Goal: Task Accomplishment & Management: Use online tool/utility

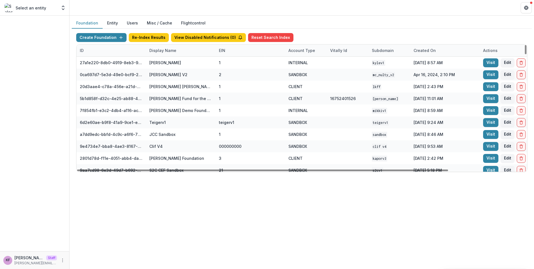
click at [175, 52] on div "Display Name" at bounding box center [163, 51] width 34 height 6
click at [173, 63] on input at bounding box center [180, 63] width 67 height 9
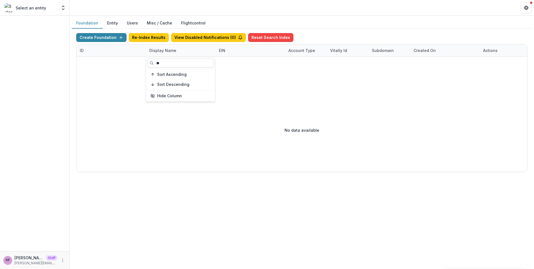
type input "*"
type input "***"
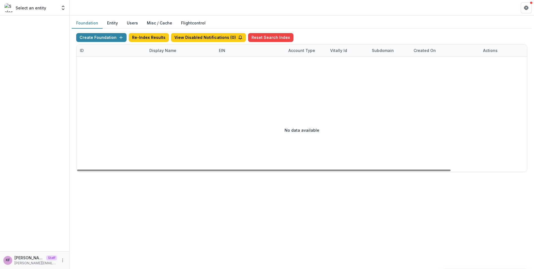
click at [201, 131] on div "No data available" at bounding box center [301, 129] width 451 height 83
click at [185, 53] on div "Display Name" at bounding box center [181, 51] width 70 height 12
click at [179, 66] on input "***" at bounding box center [180, 63] width 67 height 9
type input "*"
type input "****"
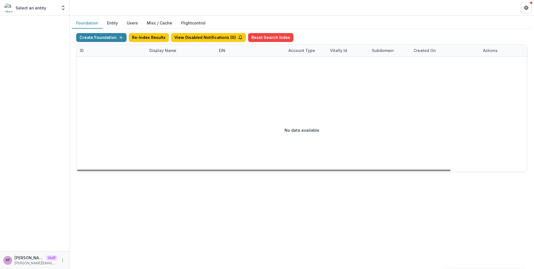
click at [169, 196] on div "Foundation Entity Users Misc / Cache Flightcontrol Create Foundation Re-Index R…" at bounding box center [302, 143] width 465 height 254
click at [188, 57] on div at bounding box center [347, 73] width 542 height 32
click at [185, 51] on div "Display Name" at bounding box center [181, 51] width 70 height 12
click at [179, 62] on input "****" at bounding box center [180, 63] width 67 height 9
type input "*"
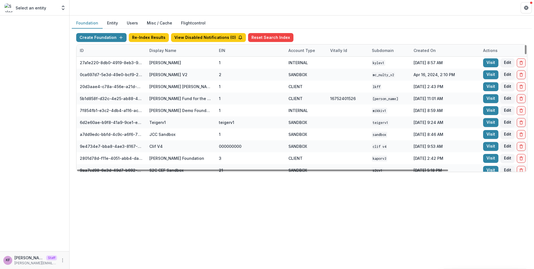
click at [168, 189] on div "Foundation Entity Users Misc / Cache Flightcontrol Create Foundation Re-Index R…" at bounding box center [302, 143] width 465 height 254
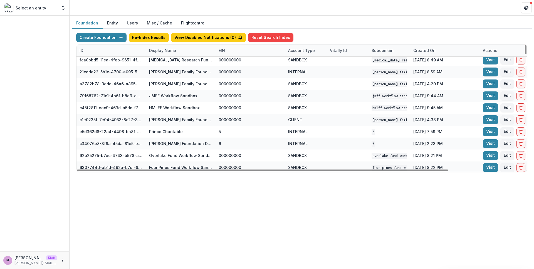
scroll to position [3782, 0]
click at [186, 51] on div "Display Name" at bounding box center [181, 51] width 70 height 12
click at [181, 62] on input at bounding box center [180, 63] width 67 height 9
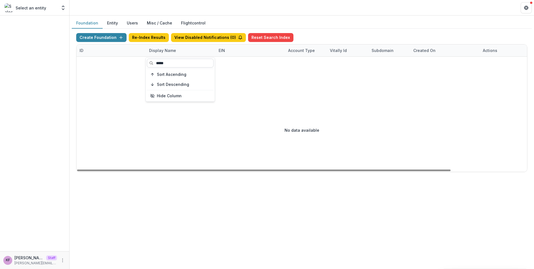
scroll to position [0, 0]
click at [171, 60] on input "*****" at bounding box center [180, 63] width 67 height 9
type input "******"
click at [180, 132] on div "No data available" at bounding box center [301, 129] width 451 height 83
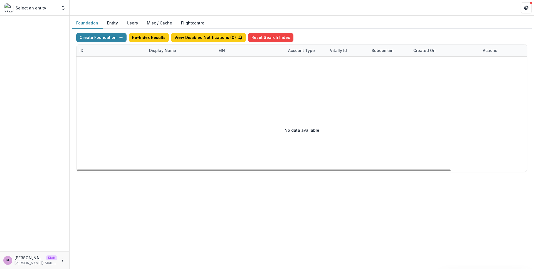
click at [181, 55] on div "Display Name" at bounding box center [181, 51] width 70 height 12
click at [174, 65] on input "******" at bounding box center [180, 63] width 67 height 9
click at [171, 52] on div "Display Name" at bounding box center [163, 51] width 34 height 6
click at [175, 61] on input "******" at bounding box center [180, 63] width 67 height 9
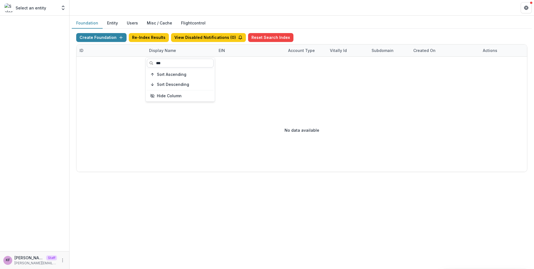
type input "***"
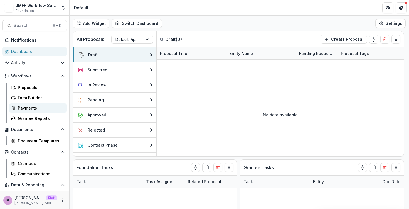
scroll to position [20, 0]
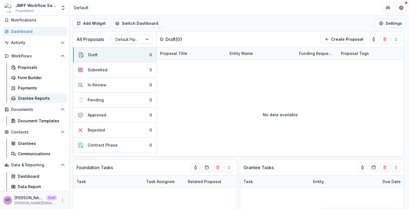
click at [40, 100] on div "Grantee Reports" at bounding box center [40, 98] width 45 height 6
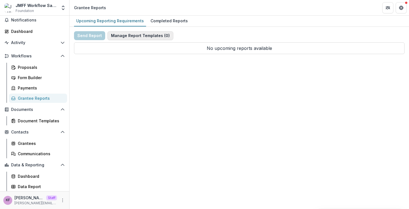
click at [135, 38] on button "Manage Report Templates ( 0 )" at bounding box center [140, 35] width 66 height 9
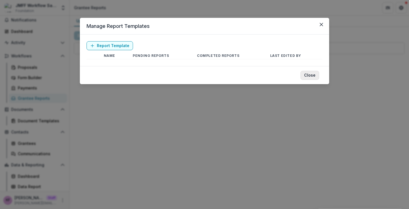
click at [311, 74] on button "Close" at bounding box center [309, 75] width 19 height 9
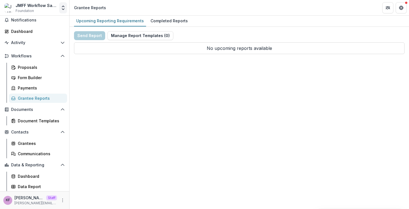
click at [63, 9] on icon "Open entity switcher" at bounding box center [63, 8] width 6 height 6
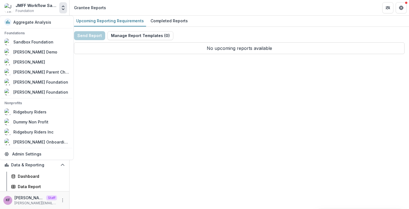
click at [96, 103] on div "Upcoming Reporting Requirements Completed Reports Send Report Manage Report Tem…" at bounding box center [239, 112] width 339 height 193
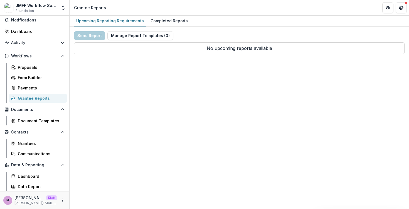
click at [37, 4] on div "JMFF Workflow Sandbox" at bounding box center [36, 6] width 41 height 6
click at [139, 33] on button "Manage Report Templates ( 0 )" at bounding box center [140, 35] width 66 height 9
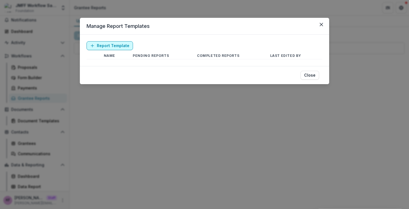
click at [101, 46] on link "Report Template" at bounding box center [110, 45] width 46 height 9
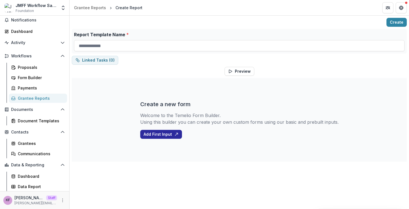
click at [173, 132] on button "Add First Input" at bounding box center [161, 134] width 42 height 9
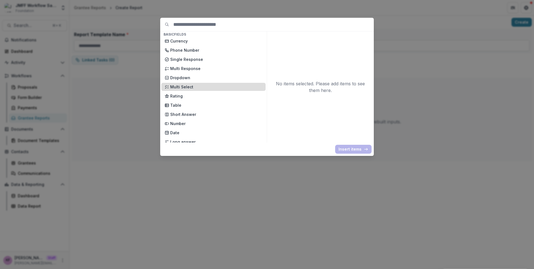
scroll to position [39, 0]
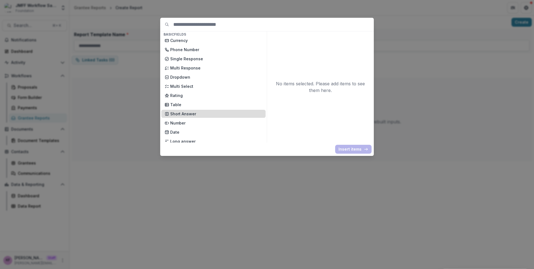
click at [194, 116] on p "Short Answer" at bounding box center [216, 114] width 92 height 6
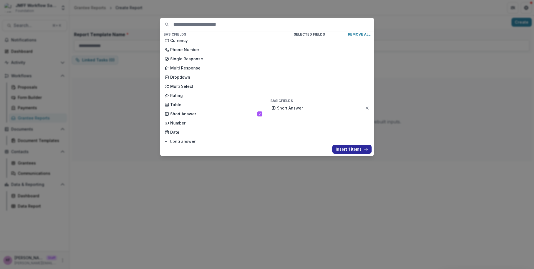
click at [339, 152] on button "Insert 1 items" at bounding box center [351, 149] width 39 height 9
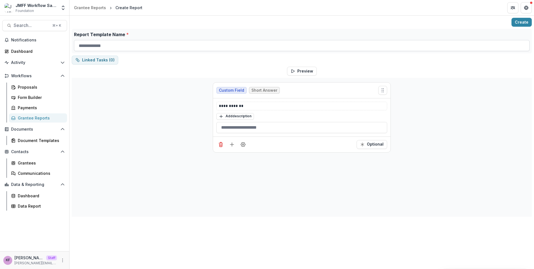
click at [131, 45] on input "Report Template Name *" at bounding box center [302, 45] width 456 height 11
type input "**********"
click at [237, 107] on p "**********" at bounding box center [302, 106] width 166 height 6
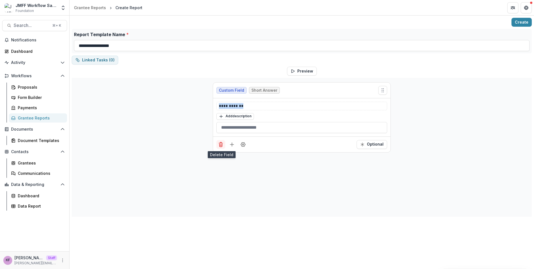
click at [218, 145] on icon "Delete field" at bounding box center [221, 145] width 6 height 6
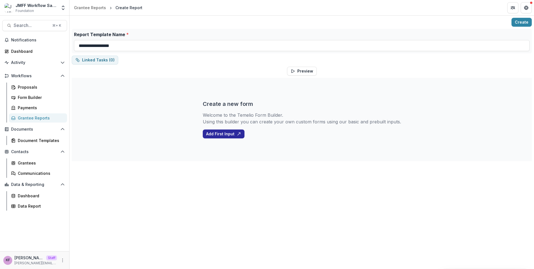
click at [231, 132] on button "Add First Input" at bounding box center [224, 134] width 42 height 9
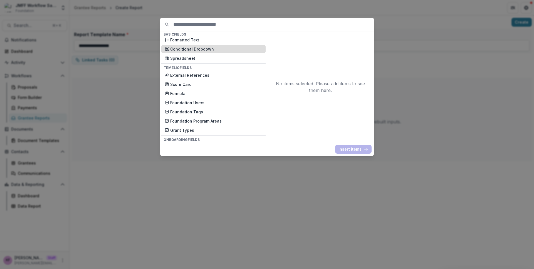
scroll to position [152, 0]
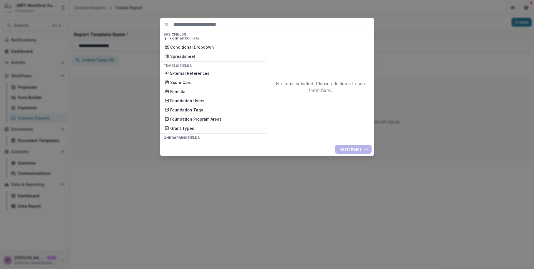
click at [63, 129] on div "Basic Fields New Page File Download File Upload Text Block Currency Phone Numbe…" at bounding box center [267, 134] width 534 height 269
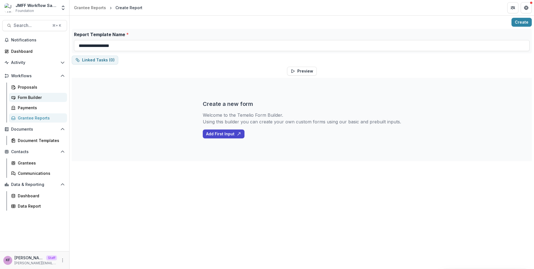
click at [28, 97] on div "Form Builder" at bounding box center [40, 98] width 45 height 6
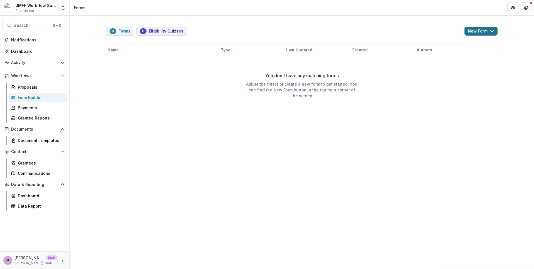
click at [409, 30] on button "New Form" at bounding box center [481, 31] width 33 height 9
click at [409, 46] on button "New Eligibility Quiz" at bounding box center [467, 43] width 60 height 9
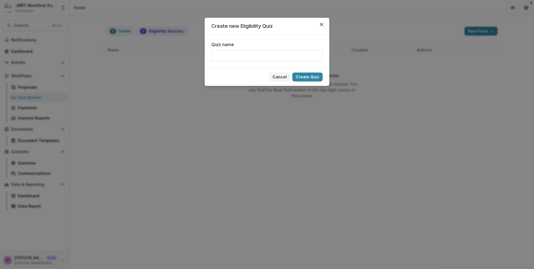
click at [282, 78] on button "Cancel" at bounding box center [279, 77] width 21 height 9
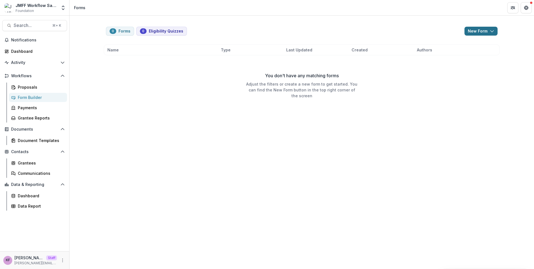
click at [409, 29] on icon "button" at bounding box center [492, 31] width 4 height 4
click at [409, 52] on button "New Form" at bounding box center [467, 52] width 60 height 9
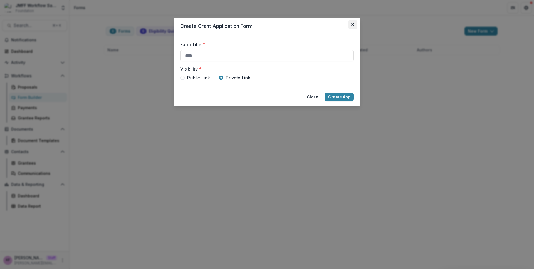
click at [353, 24] on icon "Close" at bounding box center [352, 24] width 3 height 3
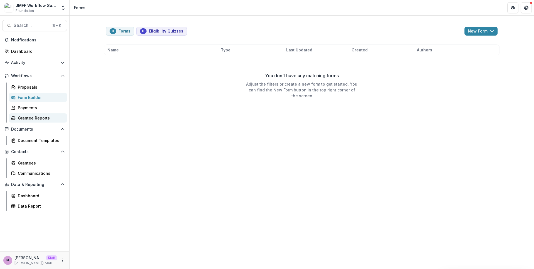
click at [33, 120] on div "Grantee Reports" at bounding box center [40, 118] width 45 height 6
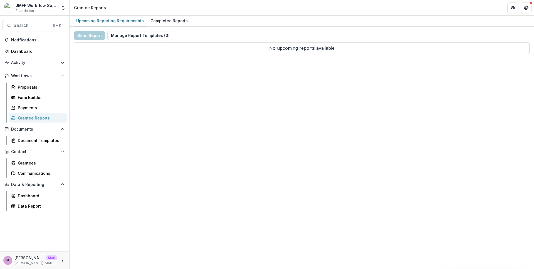
click at [144, 40] on div "Send Report Manage Report Templates ( 0 ) No upcoming reports available" at bounding box center [302, 42] width 456 height 23
click at [144, 39] on button "Manage Report Templates ( 0 )" at bounding box center [140, 35] width 66 height 9
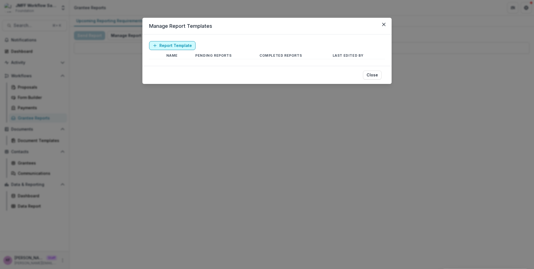
click at [182, 43] on link "Report Template" at bounding box center [172, 45] width 46 height 9
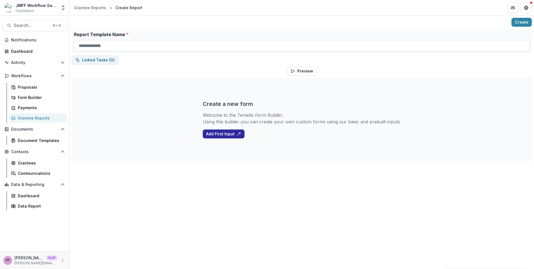
click at [231, 134] on button "Add First Input" at bounding box center [224, 134] width 42 height 9
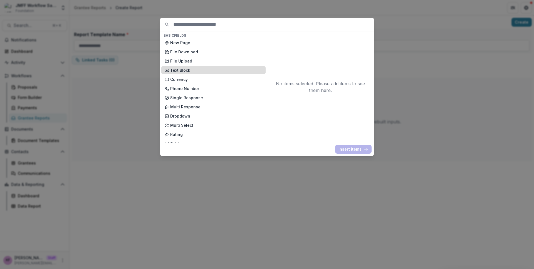
click at [218, 72] on p "Text Block" at bounding box center [216, 70] width 92 height 6
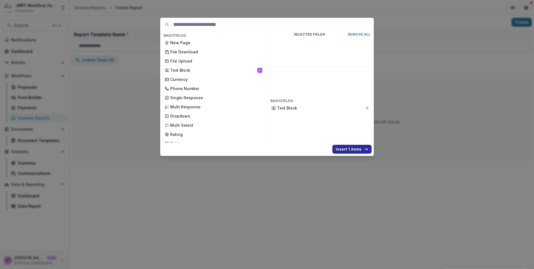
click at [341, 147] on button "Insert 1 items" at bounding box center [351, 149] width 39 height 9
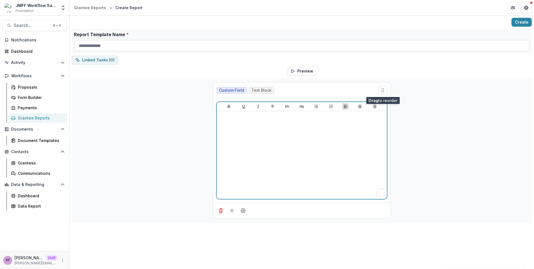
click at [273, 154] on div "To enrich screen reader interactions, please activate Accessibility in Grammarl…" at bounding box center [302, 154] width 166 height 83
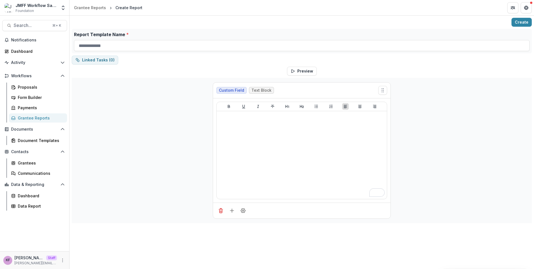
click at [140, 51] on div "Report Template Name *" at bounding box center [302, 41] width 460 height 24
click at [140, 48] on input "Report Template Name *" at bounding box center [302, 45] width 456 height 11
type input "**********"
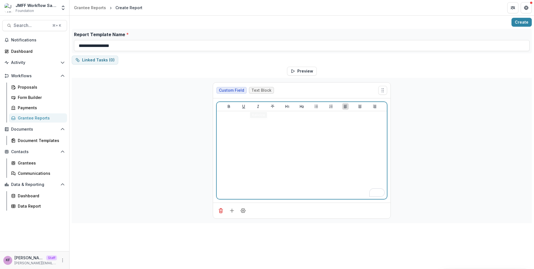
click at [288, 131] on div "To enrich screen reader interactions, please activate Accessibility in Grammarl…" at bounding box center [302, 154] width 166 height 83
click at [360, 107] on icon "Align Center" at bounding box center [359, 106] width 3 height 3
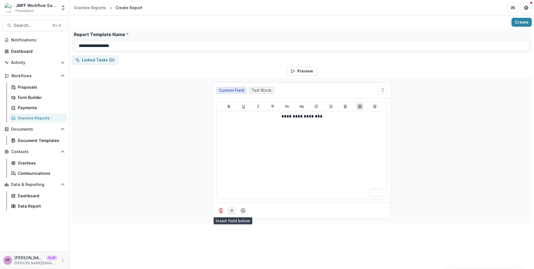
click at [234, 208] on line "Add field" at bounding box center [232, 211] width 4 height 0
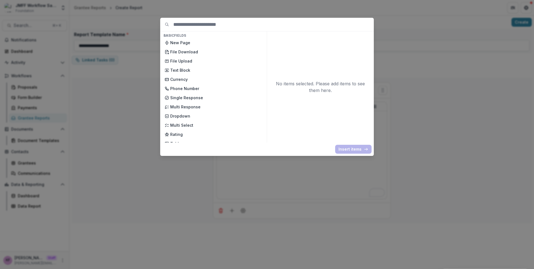
click at [292, 173] on div "Basic Fields New Page File Download File Upload Text Block Currency Phone Numbe…" at bounding box center [267, 134] width 534 height 269
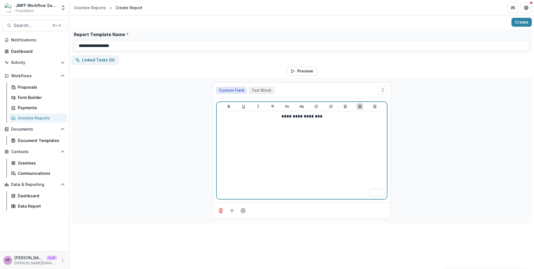
drag, startPoint x: 310, startPoint y: 122, endPoint x: 279, endPoint y: 120, distance: 31.3
click at [279, 120] on div "**********" at bounding box center [302, 154] width 166 height 83
drag, startPoint x: 281, startPoint y: 117, endPoint x: 343, endPoint y: 121, distance: 62.5
click at [343, 121] on div "**********" at bounding box center [302, 154] width 166 height 83
click at [288, 107] on icon "Heading 1" at bounding box center [287, 106] width 4 height 4
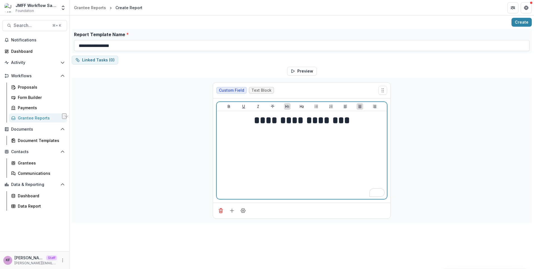
click at [324, 140] on div "**********" at bounding box center [302, 154] width 166 height 83
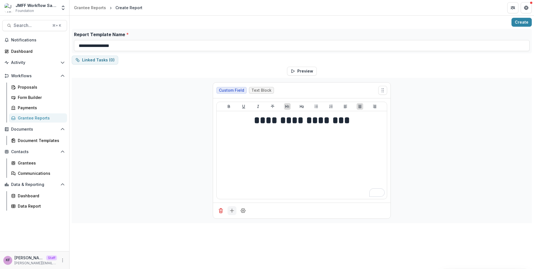
click at [234, 208] on icon "Add field" at bounding box center [232, 211] width 6 height 6
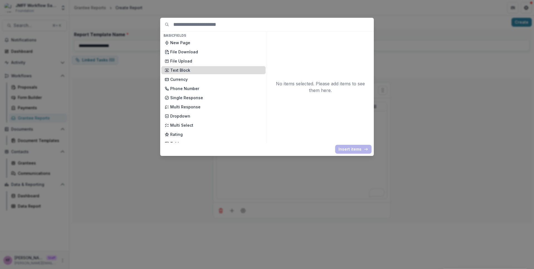
click at [208, 69] on p "Text Block" at bounding box center [216, 70] width 92 height 6
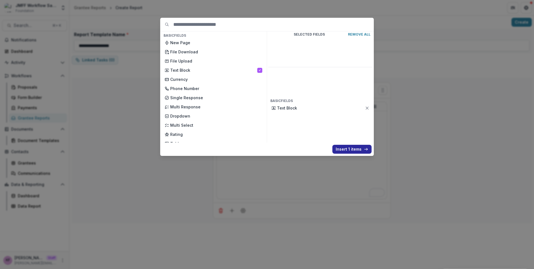
click at [343, 145] on button "Insert 1 items" at bounding box center [351, 149] width 39 height 9
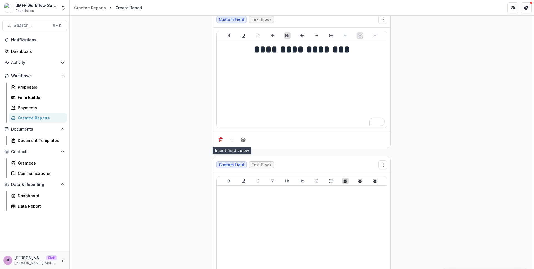
scroll to position [82, 0]
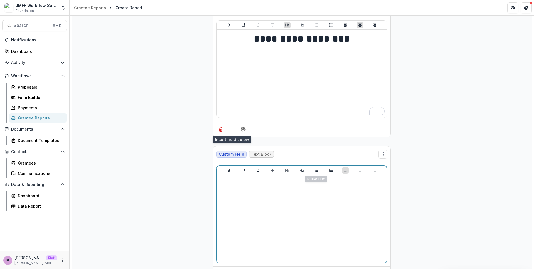
click at [286, 202] on div at bounding box center [302, 218] width 166 height 83
drag, startPoint x: 284, startPoint y: 188, endPoint x: 213, endPoint y: 182, distance: 71.5
click at [213, 182] on div "**********" at bounding box center [301, 214] width 177 height 104
click at [302, 171] on icon "Heading 2" at bounding box center [302, 170] width 4 height 4
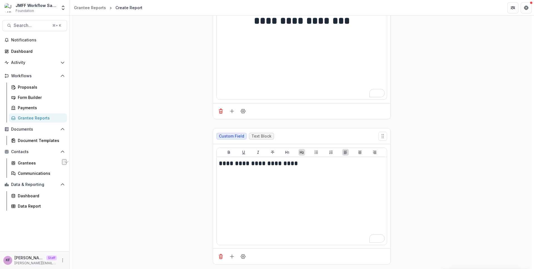
click at [409, 208] on div "**********" at bounding box center [302, 123] width 460 height 291
click at [229, 208] on icon "Add field" at bounding box center [232, 257] width 6 height 6
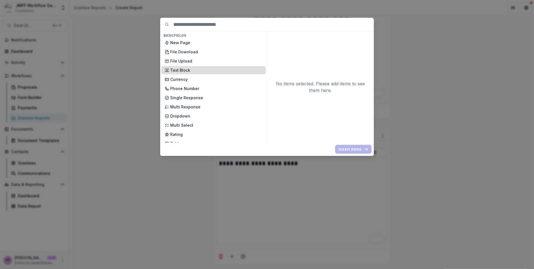
click at [216, 68] on p "Text Block" at bounding box center [216, 70] width 92 height 6
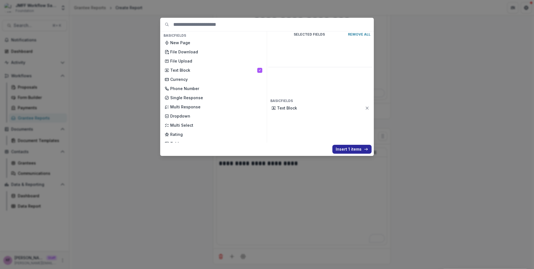
click at [344, 148] on button "Insert 1 items" at bounding box center [351, 149] width 39 height 9
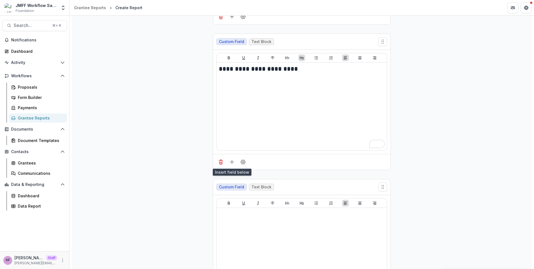
scroll to position [0, 0]
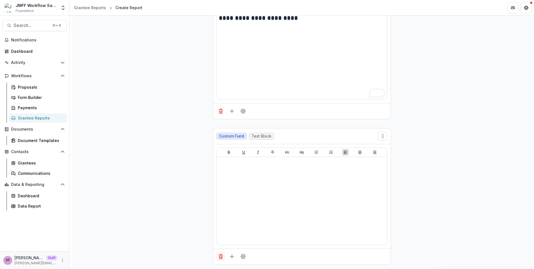
click at [222, 208] on button "Delete field" at bounding box center [220, 256] width 9 height 9
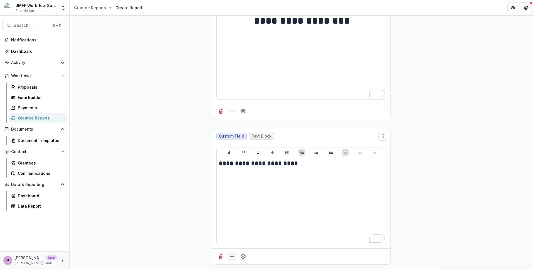
click at [232, 208] on button "Add field" at bounding box center [232, 256] width 9 height 9
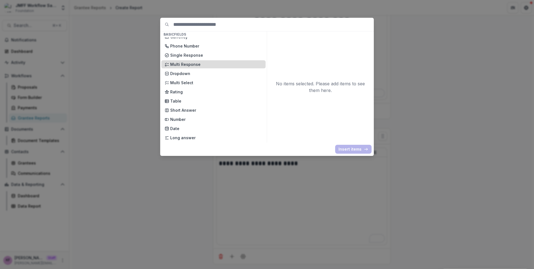
scroll to position [43, 0]
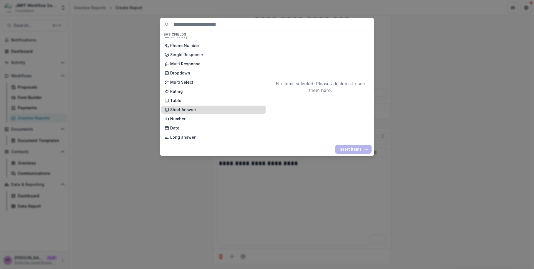
click at [197, 110] on p "Short Answer" at bounding box center [216, 110] width 92 height 6
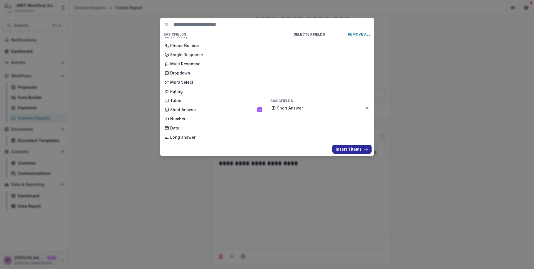
click at [342, 148] on button "Insert 1 items" at bounding box center [351, 149] width 39 height 9
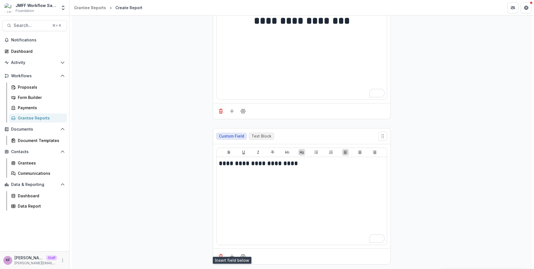
scroll to position [158, 0]
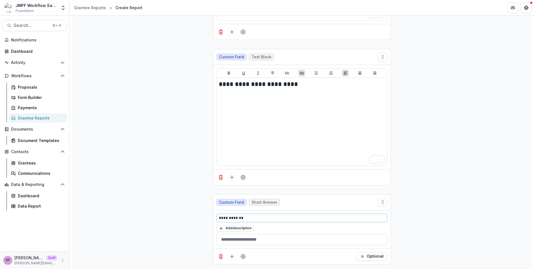
click at [264, 208] on p "**********" at bounding box center [302, 218] width 166 height 6
click at [233, 208] on icon "Add field" at bounding box center [232, 257] width 6 height 6
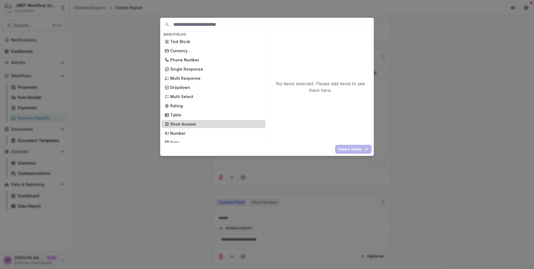
click at [197, 123] on p "Short Answer" at bounding box center [216, 124] width 92 height 6
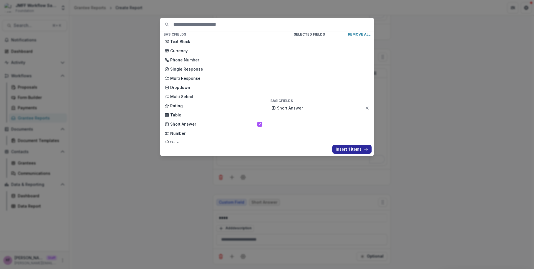
click at [345, 152] on button "Insert 1 items" at bounding box center [351, 149] width 39 height 9
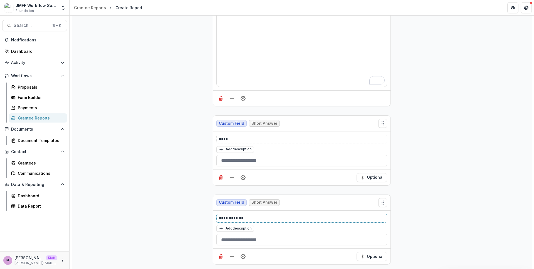
click at [261, 208] on p "**********" at bounding box center [302, 219] width 166 height 6
click at [230, 208] on icon "Add field" at bounding box center [232, 257] width 6 height 6
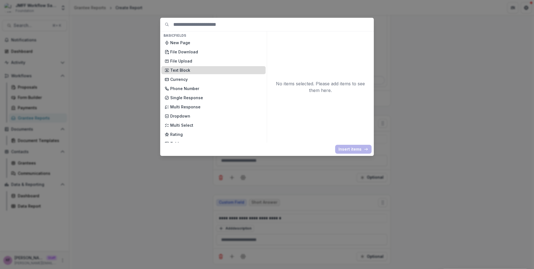
click at [197, 69] on p "Text Block" at bounding box center [216, 70] width 92 height 6
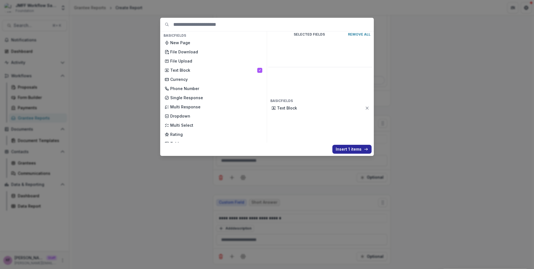
click at [349, 145] on button "Insert 1 items" at bounding box center [351, 149] width 39 height 9
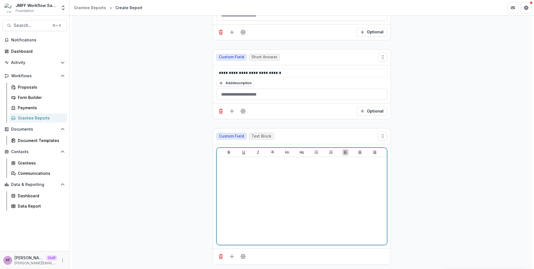
click at [320, 182] on div at bounding box center [302, 200] width 166 height 83
drag, startPoint x: 222, startPoint y: 167, endPoint x: 198, endPoint y: 166, distance: 24.8
drag, startPoint x: 265, startPoint y: 167, endPoint x: 205, endPoint y: 163, distance: 59.4
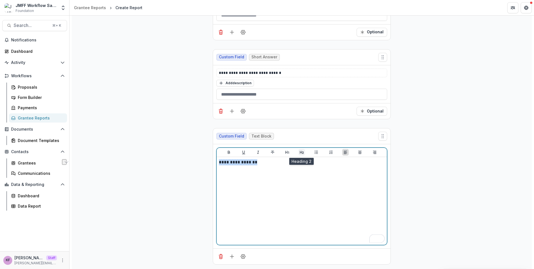
click at [303, 151] on icon "Heading 2" at bounding box center [302, 152] width 4 height 4
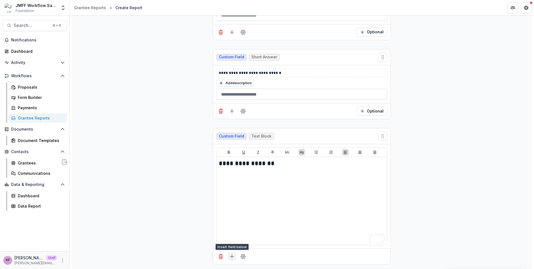
click at [233, 208] on button "Add field" at bounding box center [232, 256] width 9 height 9
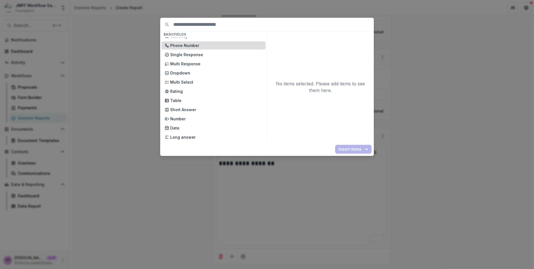
scroll to position [43, 0]
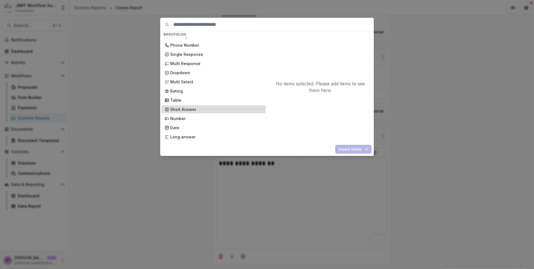
click at [205, 107] on p "Short Answer" at bounding box center [216, 110] width 92 height 6
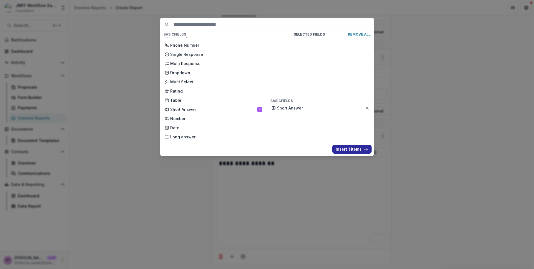
click at [335, 146] on button "Insert 1 items" at bounding box center [351, 149] width 39 height 9
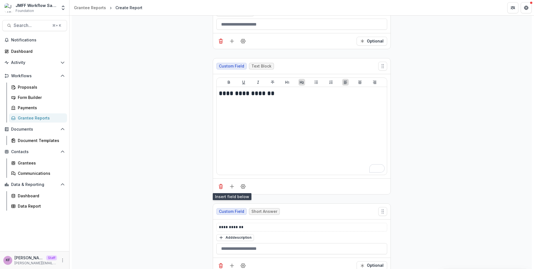
scroll to position [483, 0]
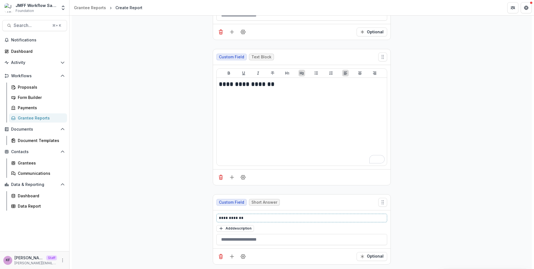
click at [276, 208] on p "**********" at bounding box center [302, 218] width 166 height 6
click at [240, 208] on icon "Field Settings" at bounding box center [243, 257] width 6 height 6
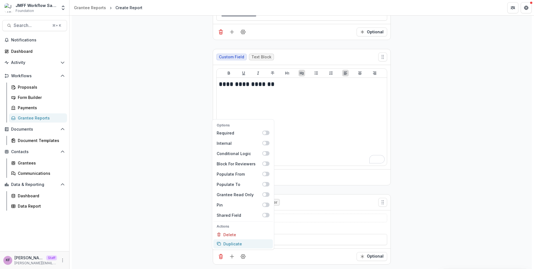
click at [235, 208] on button "Duplicate" at bounding box center [243, 244] width 60 height 9
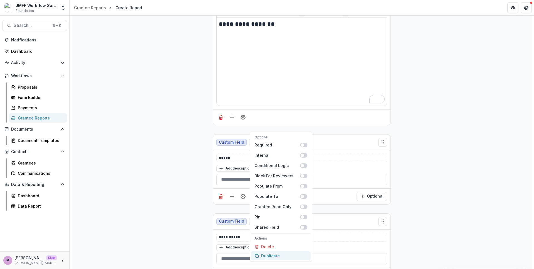
scroll to position [562, 0]
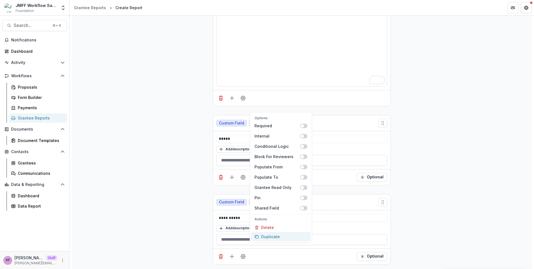
click at [268, 208] on button "Duplicate" at bounding box center [281, 236] width 60 height 9
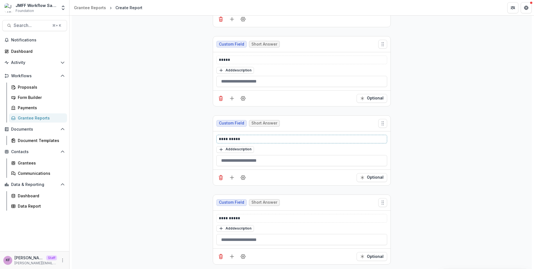
click at [254, 139] on p "**********" at bounding box center [302, 139] width 166 height 6
click at [246, 208] on div "**********" at bounding box center [301, 218] width 171 height 9
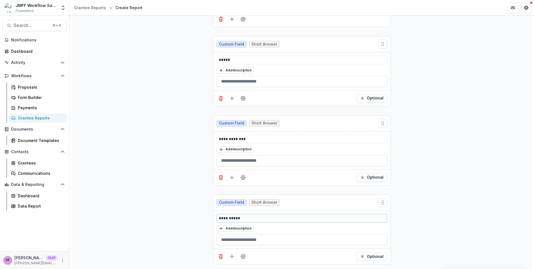
click at [243, 208] on p "**********" at bounding box center [302, 219] width 166 height 6
click at [220, 176] on icon "Delete field" at bounding box center [220, 175] width 1 height 1
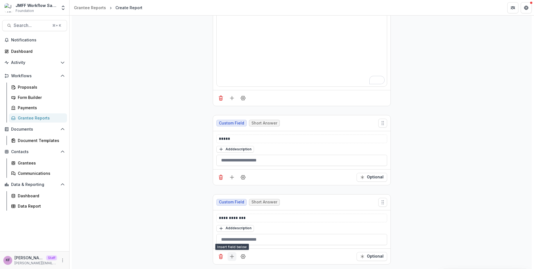
click at [229, 208] on icon "Add field" at bounding box center [232, 257] width 6 height 6
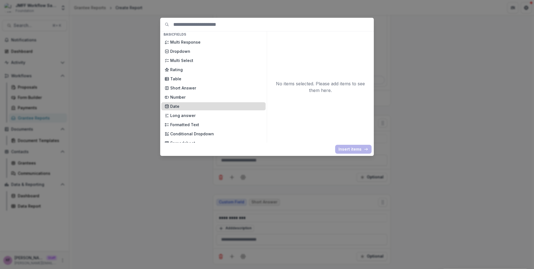
click at [191, 107] on p "Date" at bounding box center [216, 106] width 92 height 6
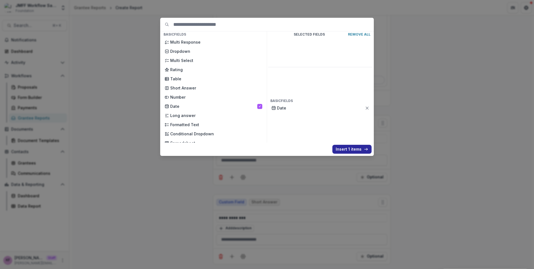
click at [337, 149] on button "Insert 1 items" at bounding box center [351, 149] width 39 height 9
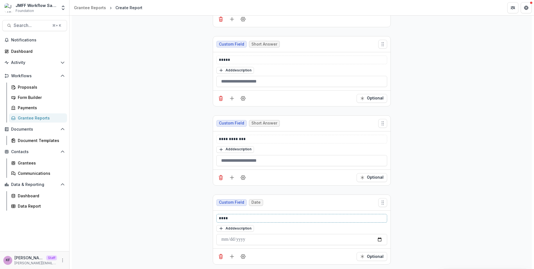
click at [252, 208] on p "****" at bounding box center [302, 219] width 166 height 6
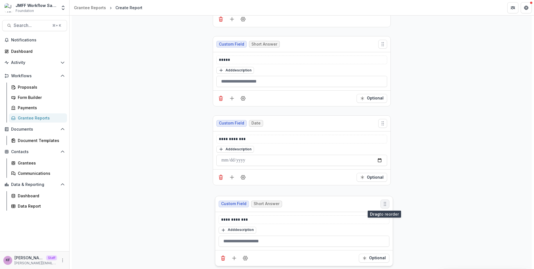
drag, startPoint x: 382, startPoint y: 125, endPoint x: 385, endPoint y: 205, distance: 80.4
click at [282, 208] on div "**********" at bounding box center [301, 218] width 171 height 9
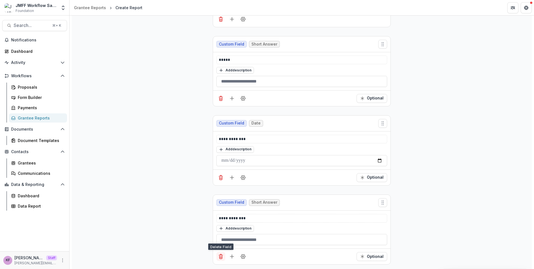
click at [224, 208] on button "Delete field" at bounding box center [220, 256] width 9 height 9
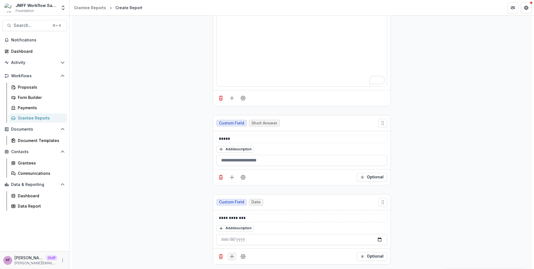
click at [233, 208] on button "Add field" at bounding box center [232, 256] width 9 height 9
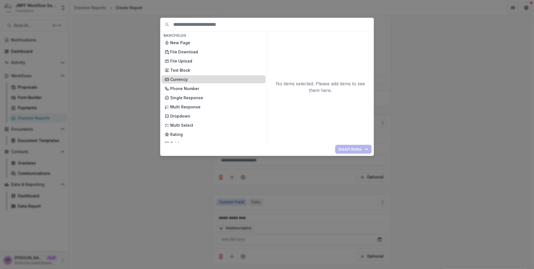
click at [199, 82] on p "Currency" at bounding box center [216, 79] width 92 height 6
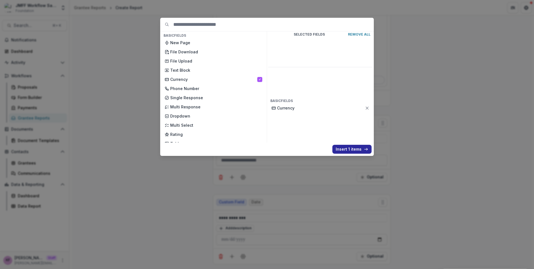
click at [351, 147] on button "Insert 1 items" at bounding box center [351, 149] width 39 height 9
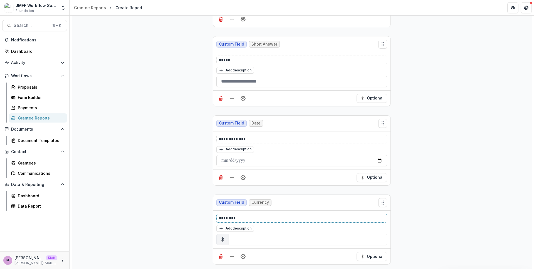
click at [265, 208] on p "********" at bounding box center [302, 219] width 166 height 6
click at [231, 208] on button "Add field" at bounding box center [232, 256] width 9 height 9
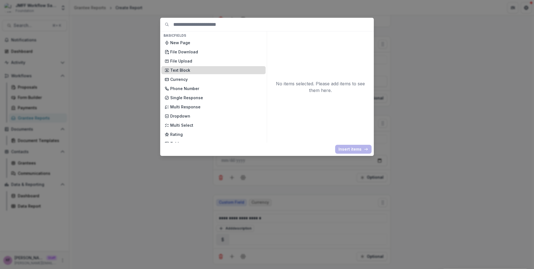
click at [225, 71] on p "Text Block" at bounding box center [216, 70] width 92 height 6
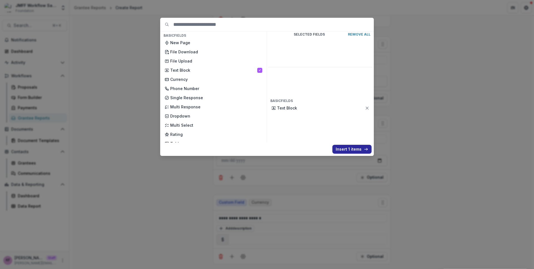
click at [342, 147] on button "Insert 1 items" at bounding box center [351, 149] width 39 height 9
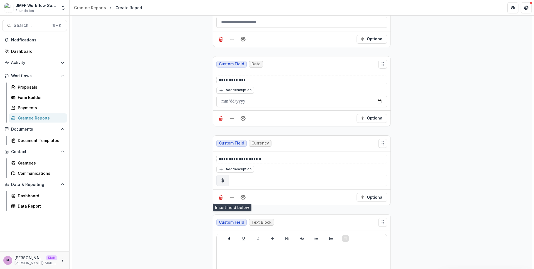
scroll to position [786, 0]
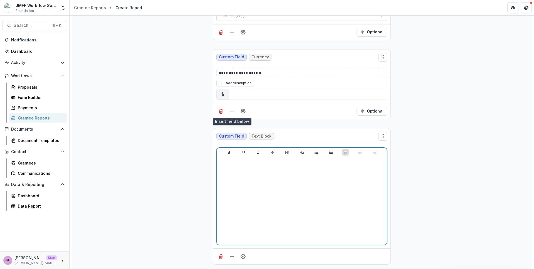
click at [300, 208] on div at bounding box center [302, 200] width 166 height 83
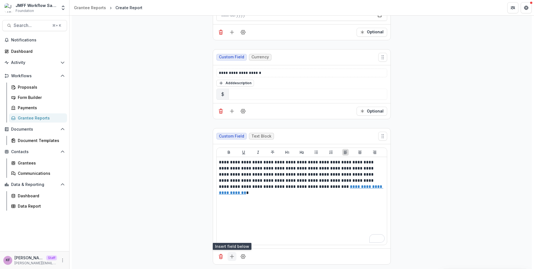
click at [233, 208] on icon "Add field" at bounding box center [232, 257] width 6 height 6
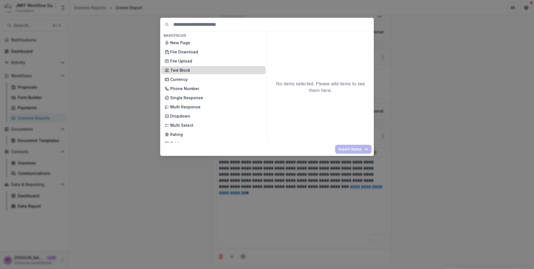
click at [190, 71] on p "Text Block" at bounding box center [216, 70] width 92 height 6
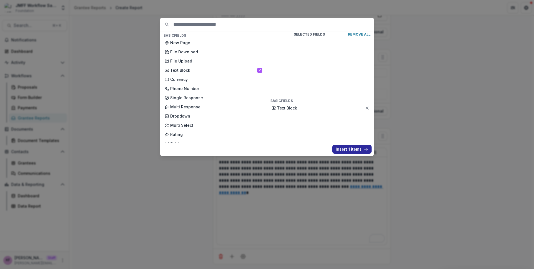
click at [349, 150] on button "Insert 1 items" at bounding box center [351, 149] width 39 height 9
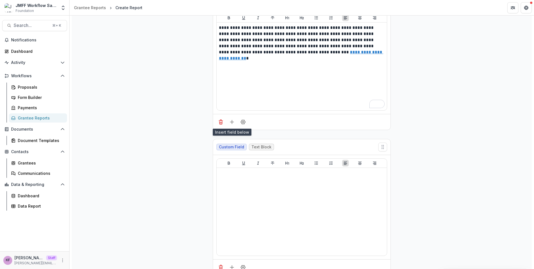
scroll to position [921, 0]
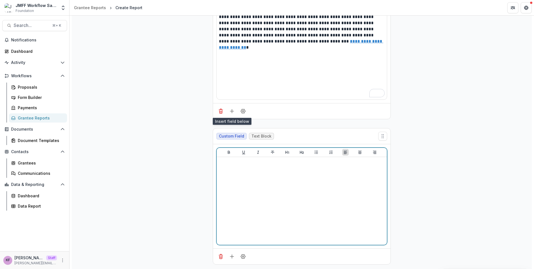
click at [316, 166] on div at bounding box center [302, 200] width 166 height 83
drag, startPoint x: 299, startPoint y: 169, endPoint x: 211, endPoint y: 162, distance: 87.6
click at [303, 152] on icon "Heading 2" at bounding box center [302, 152] width 4 height 4
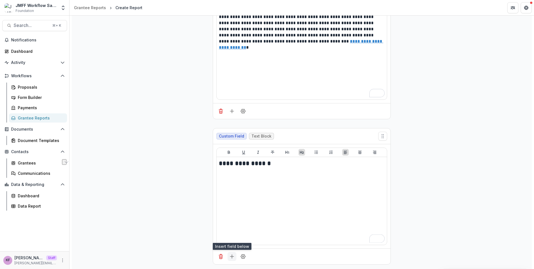
click at [233, 208] on icon "Add field" at bounding box center [232, 257] width 6 height 6
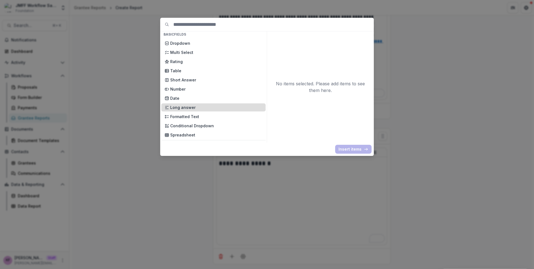
click at [196, 105] on p "Long answer" at bounding box center [216, 108] width 92 height 6
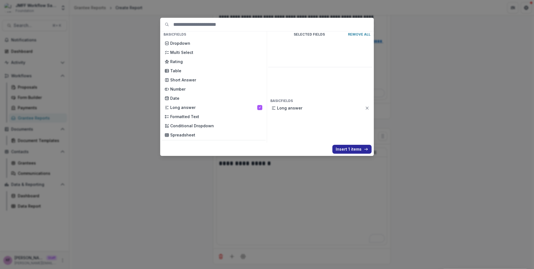
click at [345, 150] on button "Insert 1 items" at bounding box center [351, 149] width 39 height 9
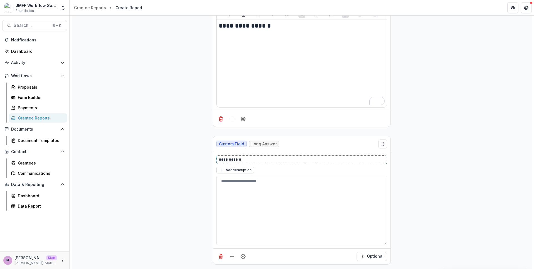
click at [254, 160] on p "**********" at bounding box center [302, 160] width 166 height 6
click at [244, 161] on p "**********" at bounding box center [302, 160] width 166 height 6
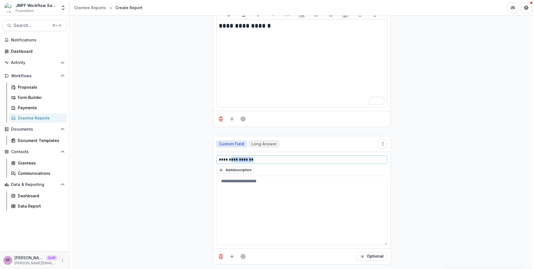
click at [244, 161] on p "**********" at bounding box center [302, 160] width 166 height 6
drag, startPoint x: 231, startPoint y: 160, endPoint x: 253, endPoint y: 169, distance: 23.7
click at [231, 160] on p "**********" at bounding box center [302, 160] width 166 height 6
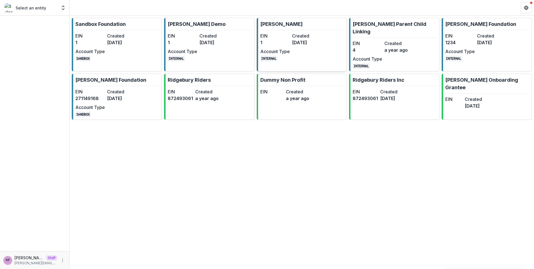
click at [298, 38] on dt "Created" at bounding box center [306, 36] width 29 height 7
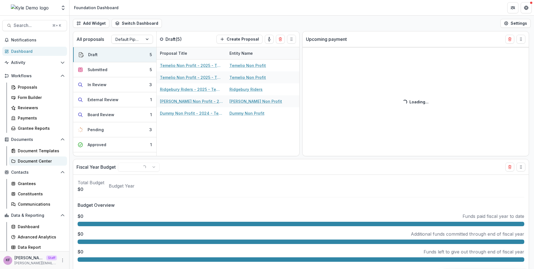
select select "******"
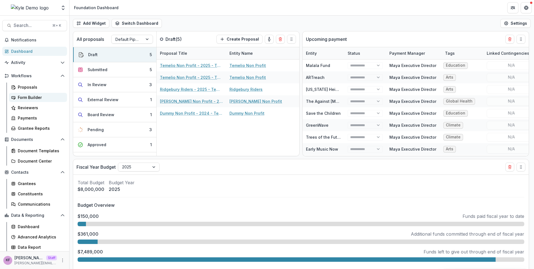
click at [35, 99] on div "Form Builder" at bounding box center [40, 98] width 45 height 6
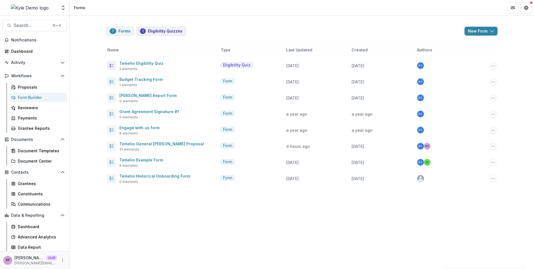
click at [471, 23] on div "7 Forms 1 Eligibility Quizzes New Form New Eligibility Quiz New Form Name Type …" at bounding box center [302, 104] width 401 height 176
click at [478, 29] on button "New Form" at bounding box center [481, 31] width 33 height 9
click at [474, 54] on button "New Form" at bounding box center [467, 52] width 60 height 9
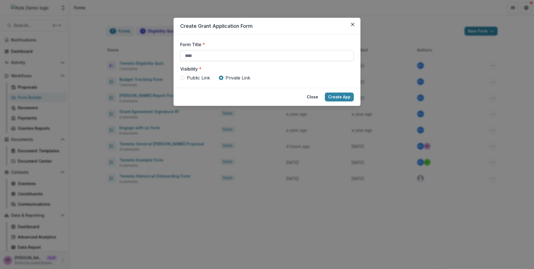
click at [259, 56] on input "Form Title *" at bounding box center [267, 55] width 174 height 11
click at [316, 95] on button "Close" at bounding box center [312, 97] width 18 height 9
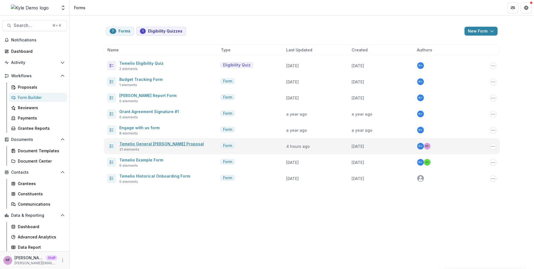
click at [151, 144] on link "Temelio General Grant Proposal" at bounding box center [161, 144] width 85 height 5
